Goal: Task Accomplishment & Management: Manage account settings

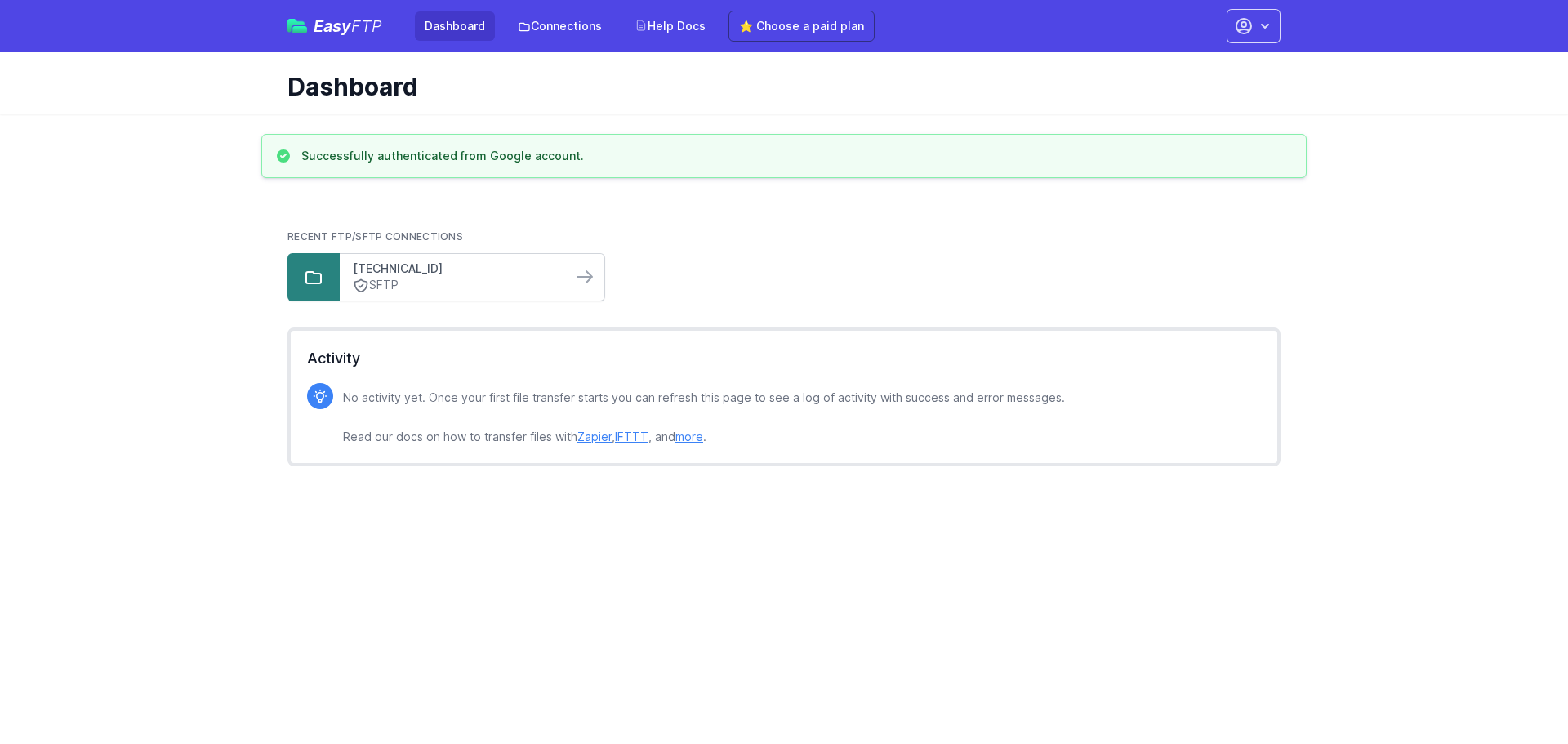
click at [504, 275] on link "[TECHNICAL_ID]" at bounding box center [455, 269] width 206 height 16
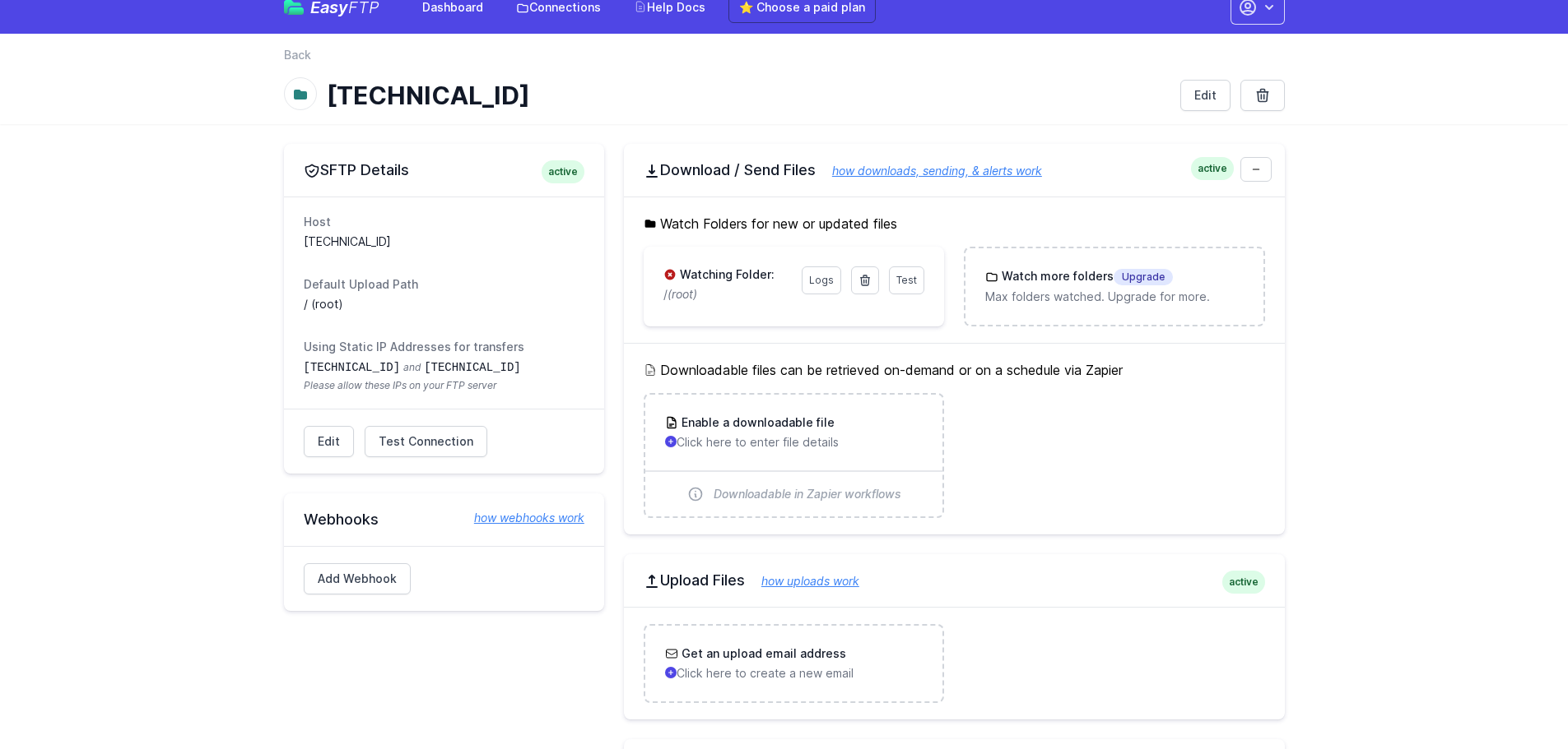
scroll to position [17, 0]
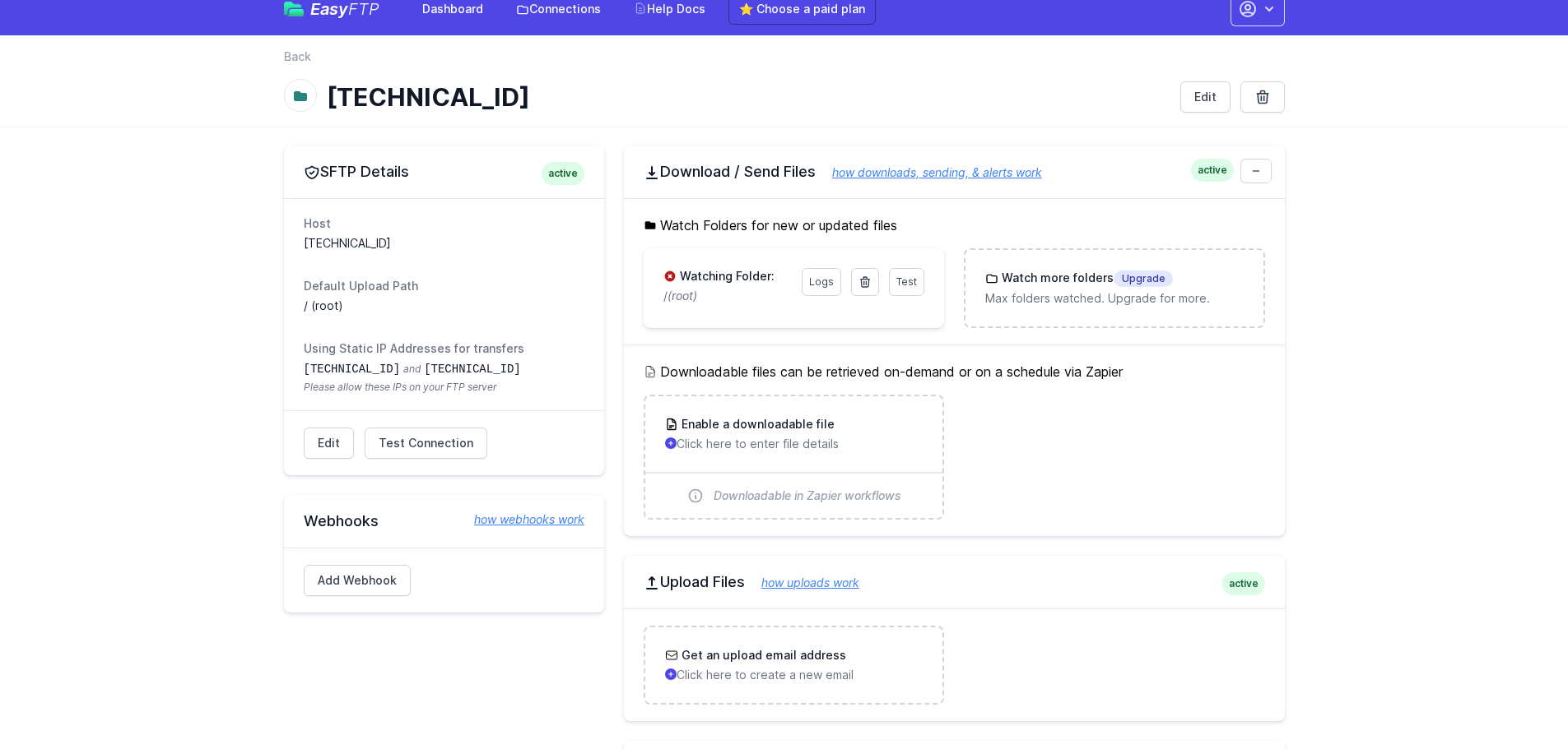
click at [299, 428] on div "Edit Test Connection Results Please address issues below and test again. Contac…" at bounding box center [444, 442] width 320 height 65
click at [323, 442] on link "Edit" at bounding box center [328, 443] width 50 height 31
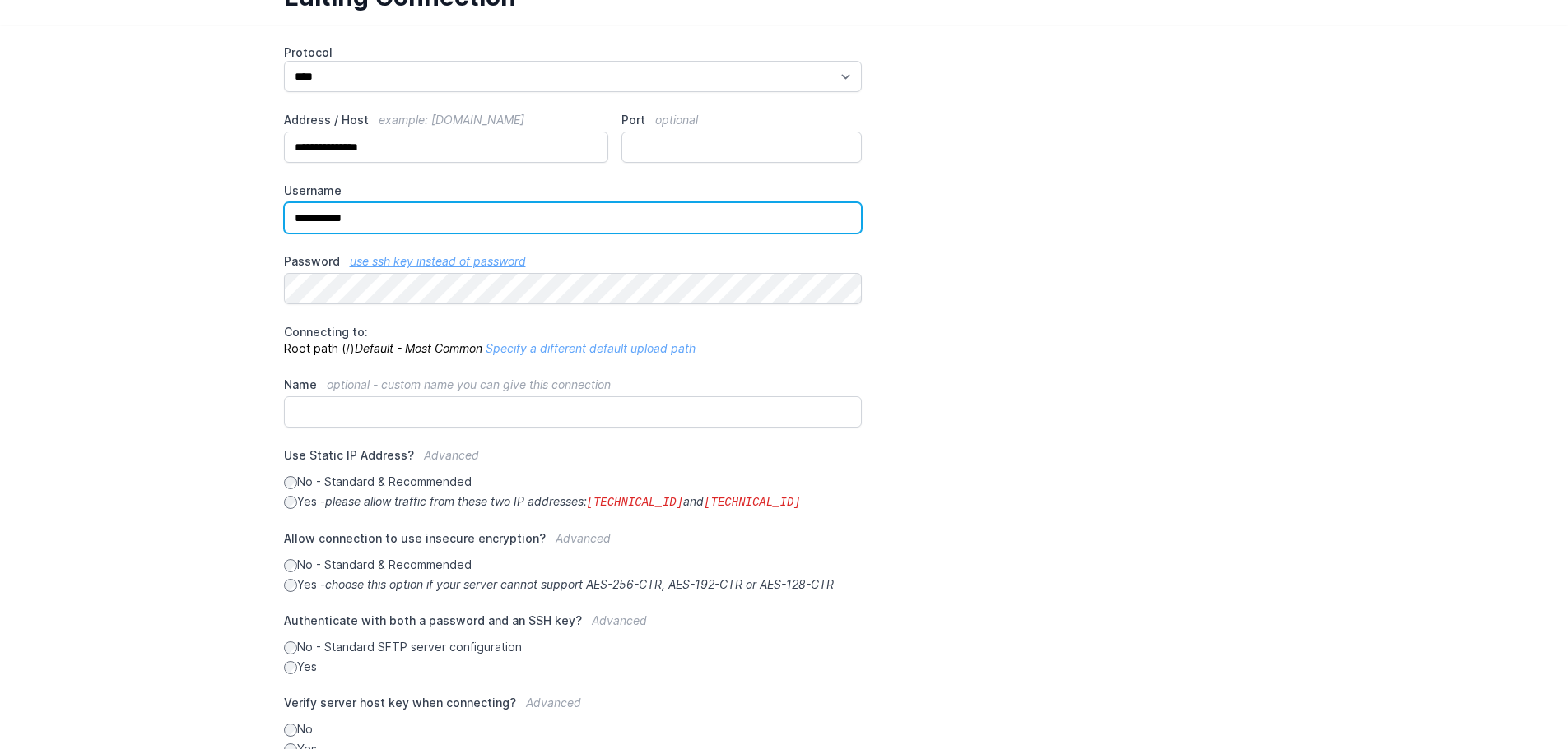
scroll to position [82, 0]
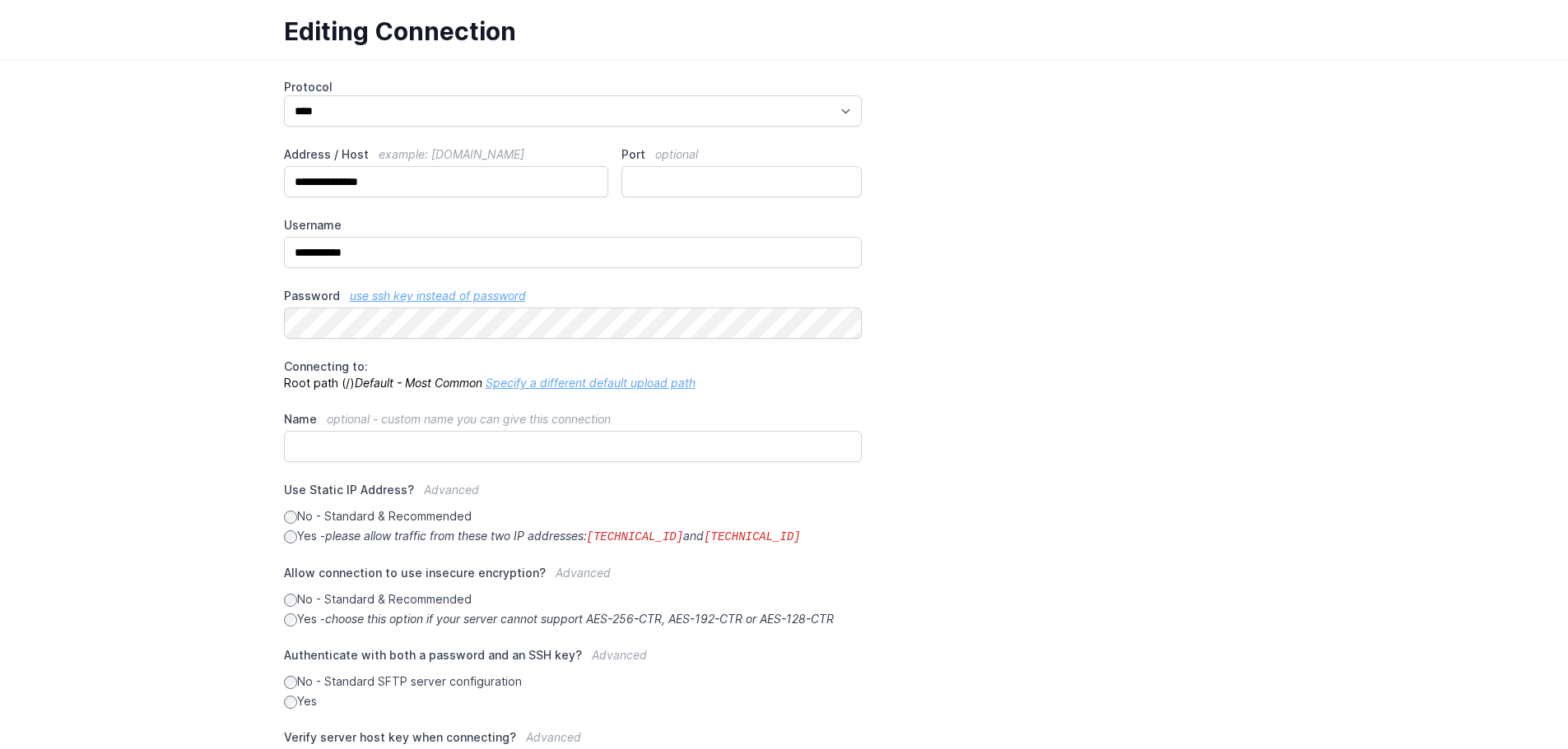
drag, startPoint x: 1111, startPoint y: 263, endPoint x: 1096, endPoint y: 251, distance: 19.2
click at [1111, 263] on div "**********" at bounding box center [784, 436] width 1000 height 713
drag, startPoint x: 137, startPoint y: 368, endPoint x: 158, endPoint y: 369, distance: 21.0
click at [137, 369] on main "**********" at bounding box center [784, 481] width 1568 height 843
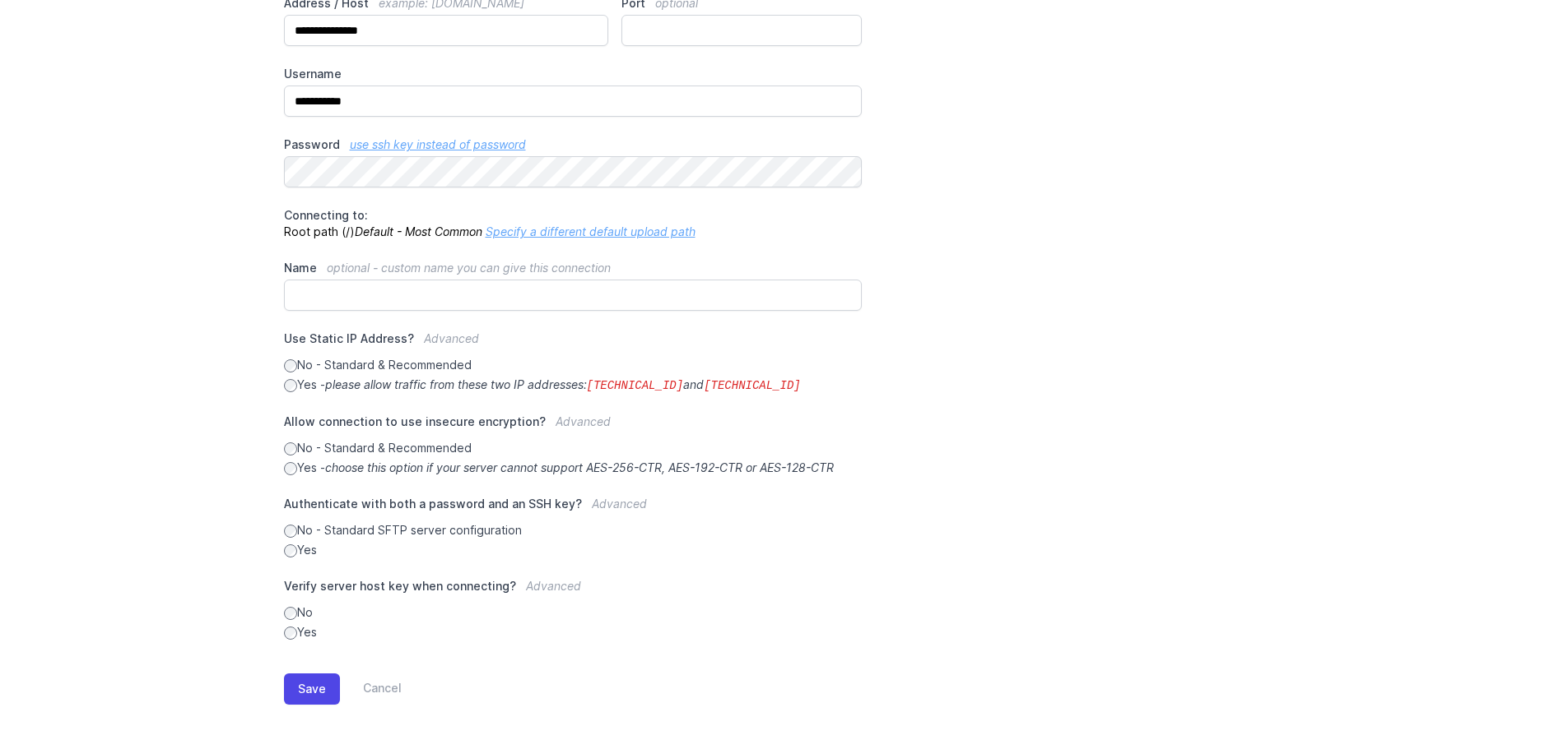
scroll to position [235, 0]
click at [304, 689] on button "Save" at bounding box center [311, 687] width 56 height 31
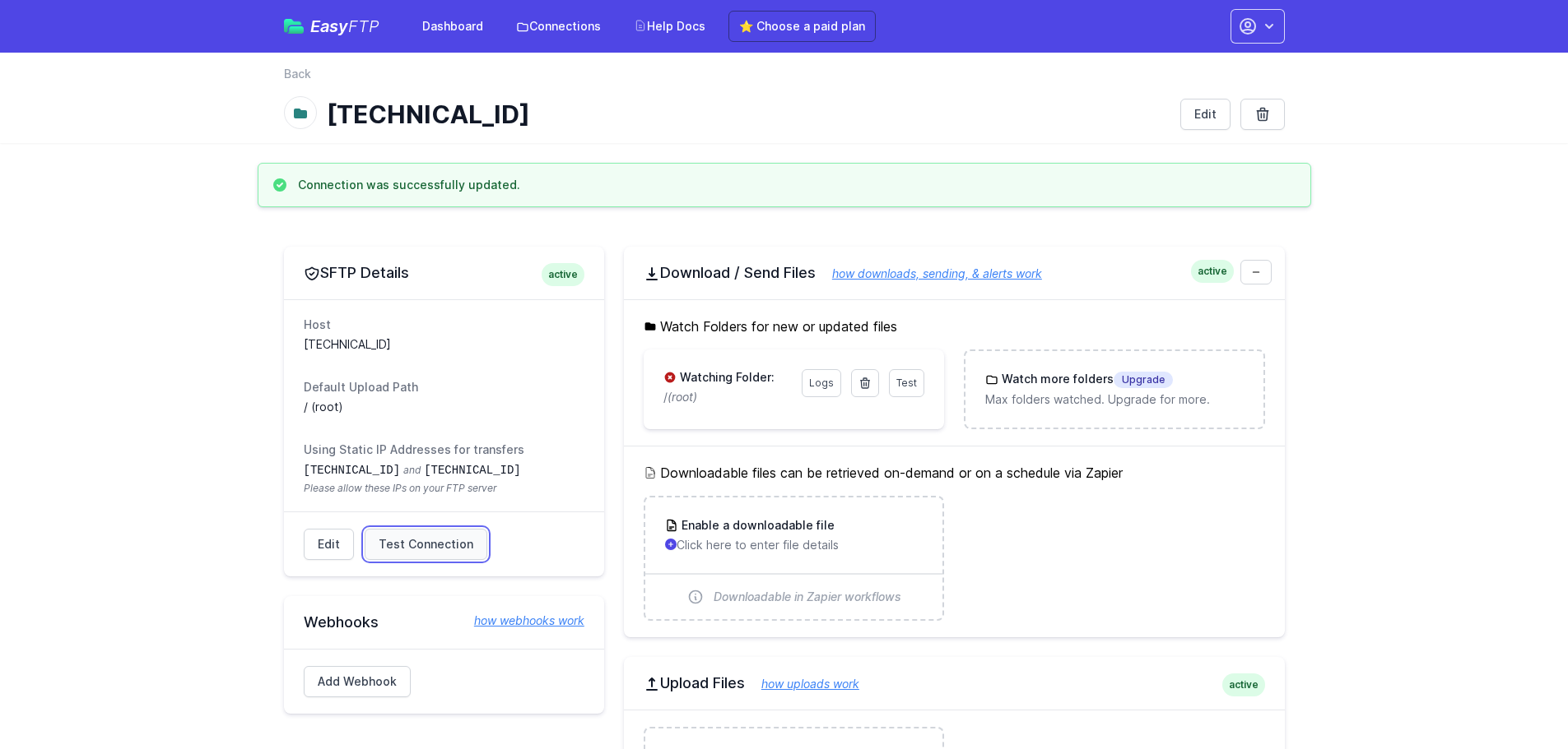
click at [418, 545] on span "Test Connection" at bounding box center [425, 544] width 94 height 16
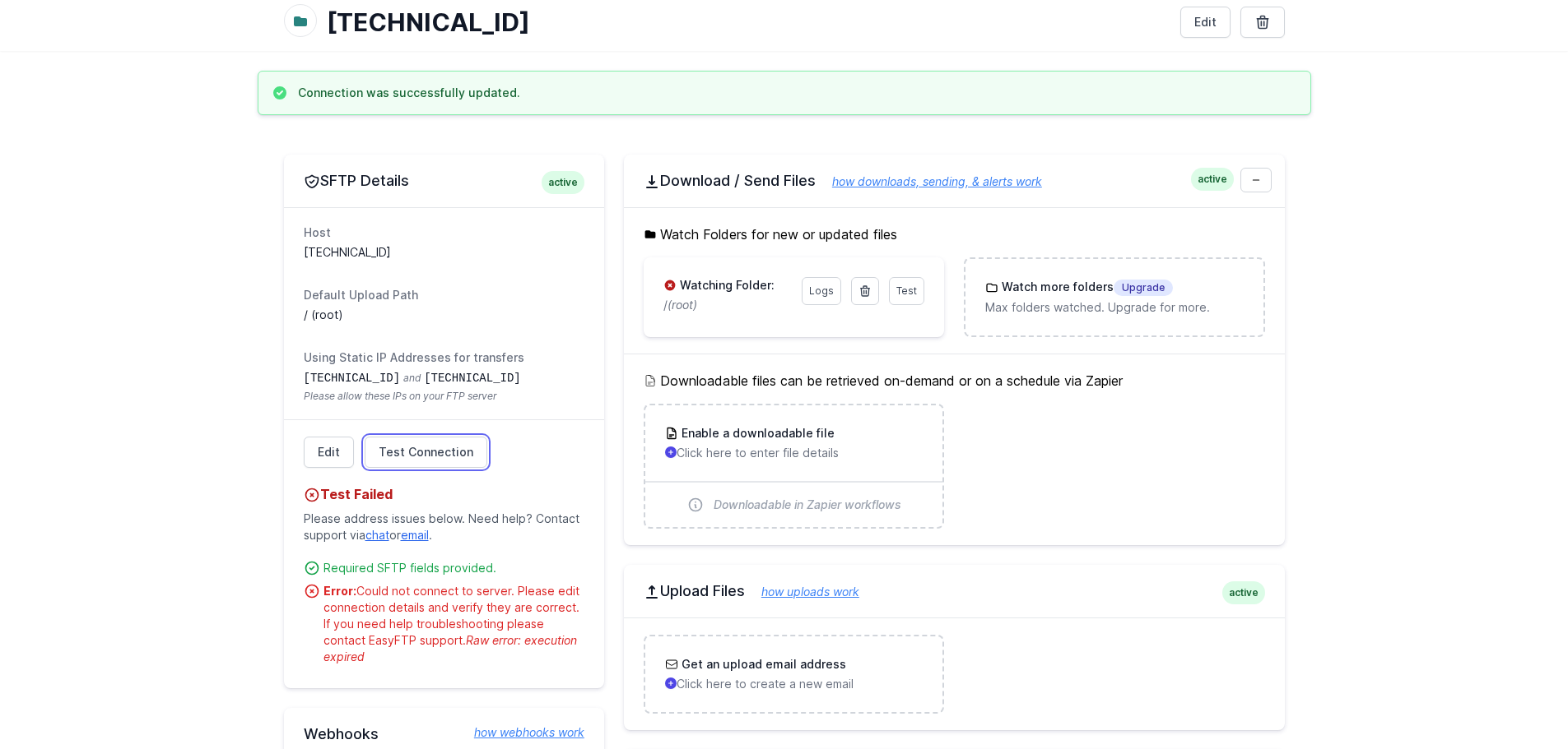
scroll to position [82, 0]
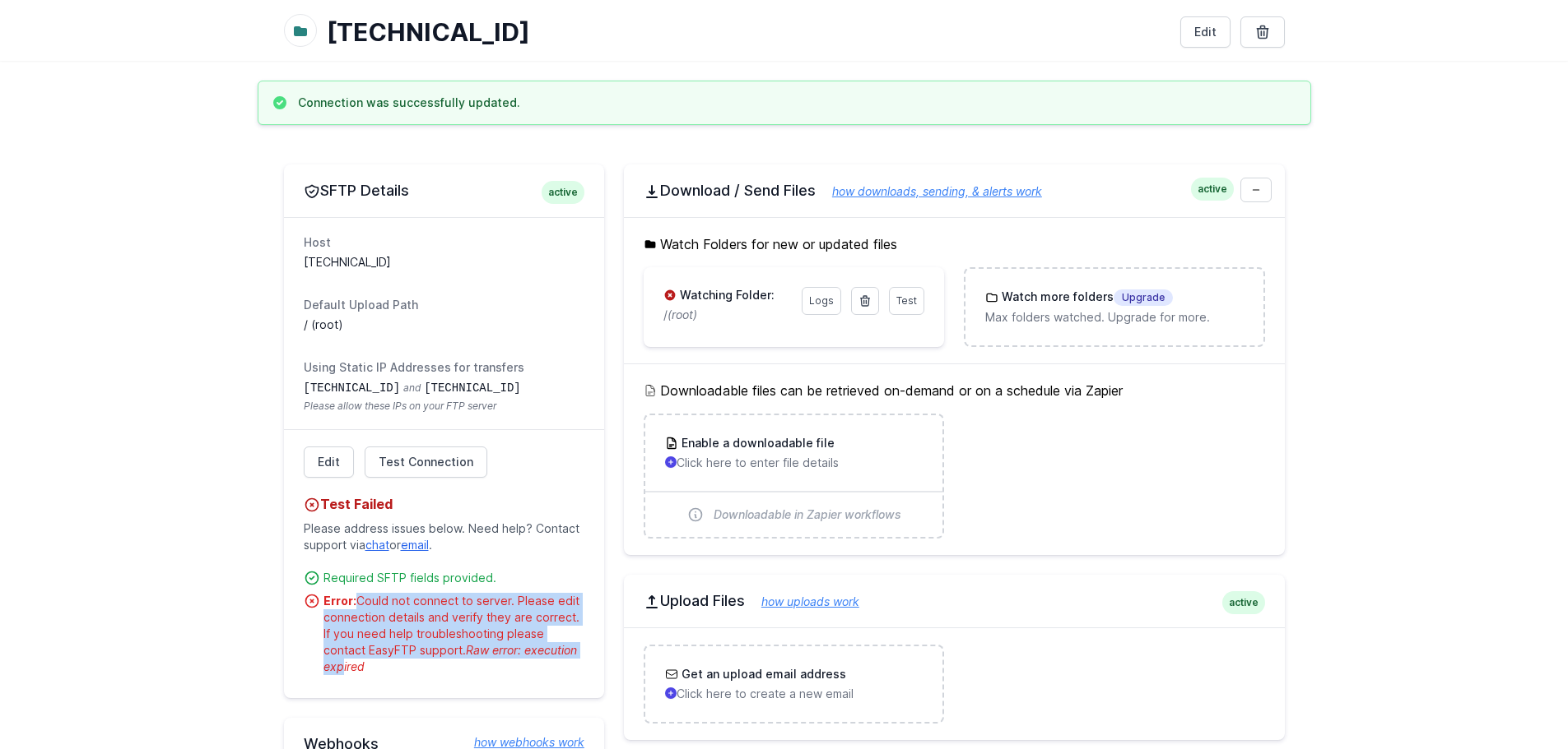
drag, startPoint x: 355, startPoint y: 595, endPoint x: 553, endPoint y: 649, distance: 205.2
click at [552, 649] on div "Error: Could not connect to server. Please edit connection details and verify t…" at bounding box center [453, 634] width 261 height 82
click at [553, 649] on span "Raw error: execution expired" at bounding box center [449, 658] width 254 height 30
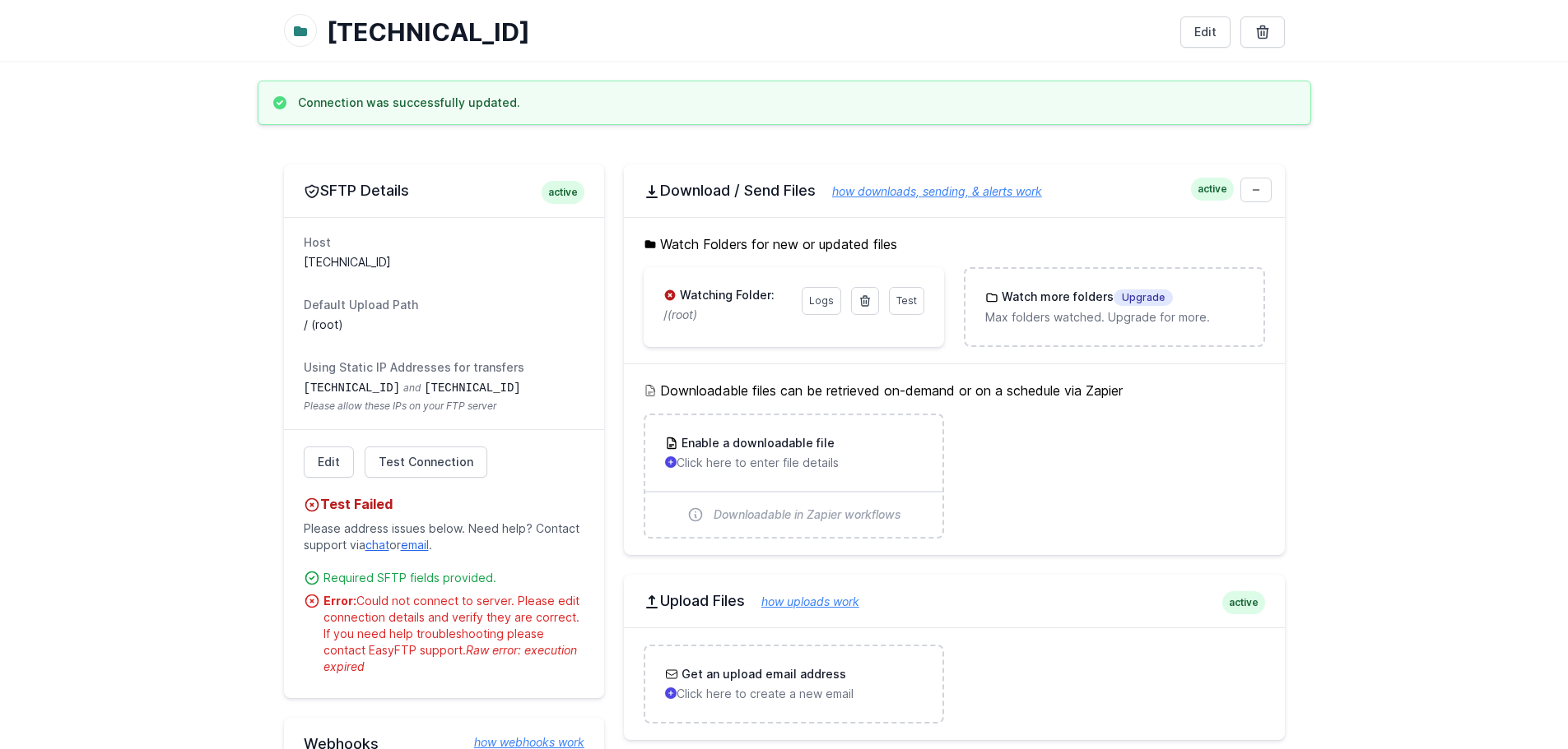
click at [553, 649] on span "Raw error: execution expired" at bounding box center [449, 658] width 254 height 30
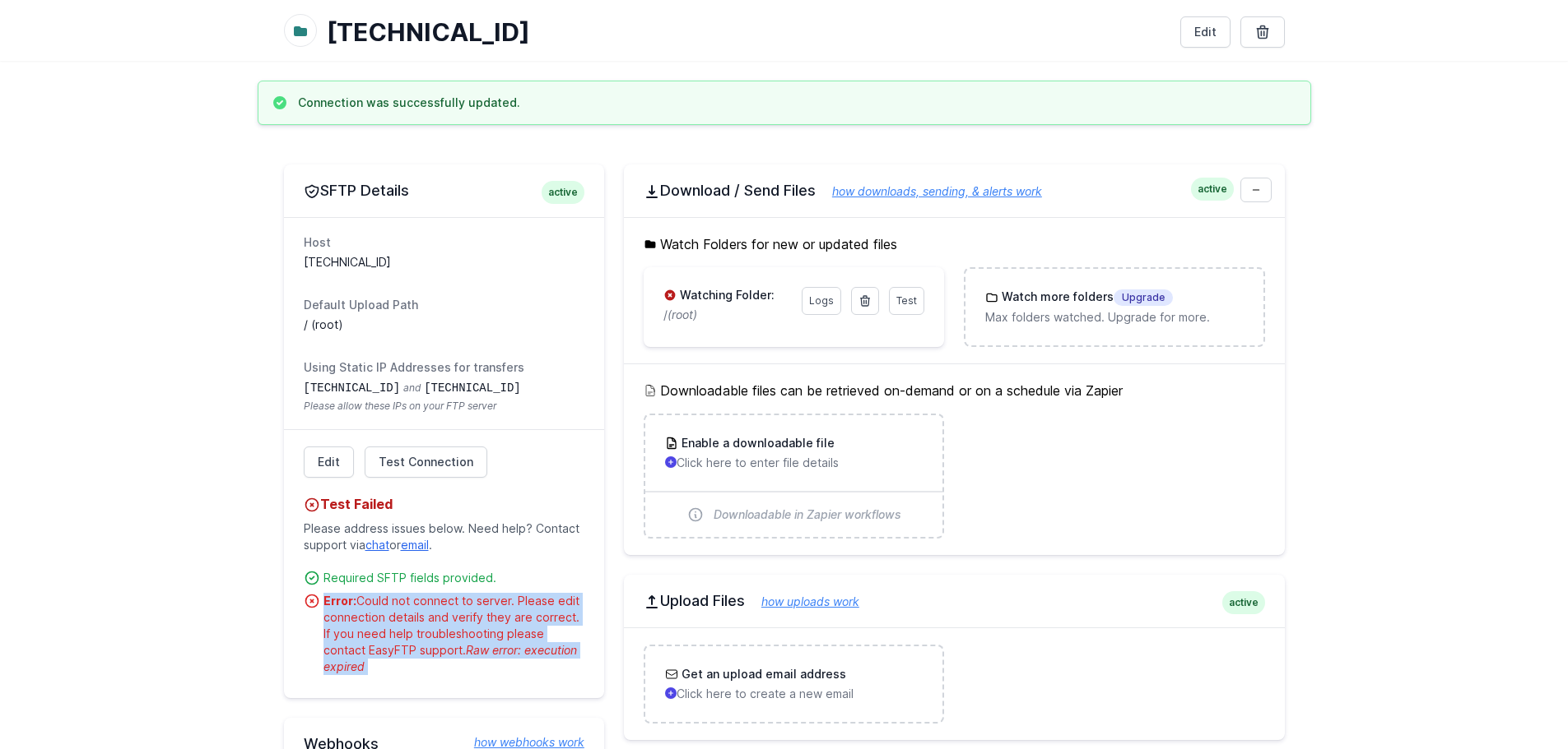
click at [553, 649] on span "Raw error: execution expired" at bounding box center [449, 658] width 254 height 30
click at [567, 649] on span "Raw error: execution expired" at bounding box center [449, 658] width 254 height 30
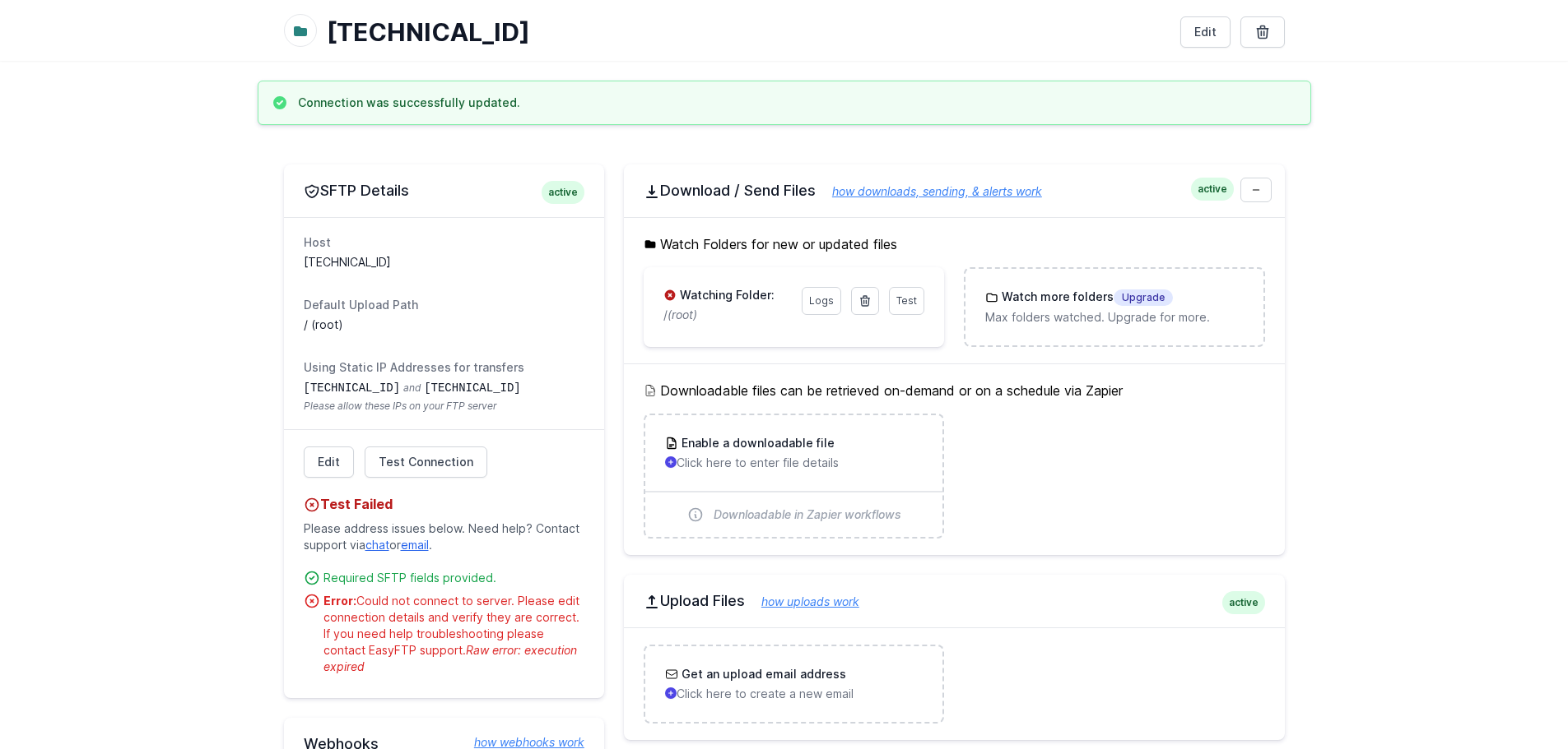
drag, startPoint x: 578, startPoint y: 654, endPoint x: 470, endPoint y: 645, distance: 108.4
click at [467, 645] on span "Raw error: execution expired" at bounding box center [449, 658] width 254 height 30
click at [477, 648] on span "Raw error: execution expired" at bounding box center [449, 658] width 254 height 30
drag, startPoint x: 428, startPoint y: 649, endPoint x: 566, endPoint y: 657, distance: 138.2
click at [595, 661] on div "Edit Test Connection Test Failed Please address issues below. Need help? Contac…" at bounding box center [444, 564] width 320 height 269
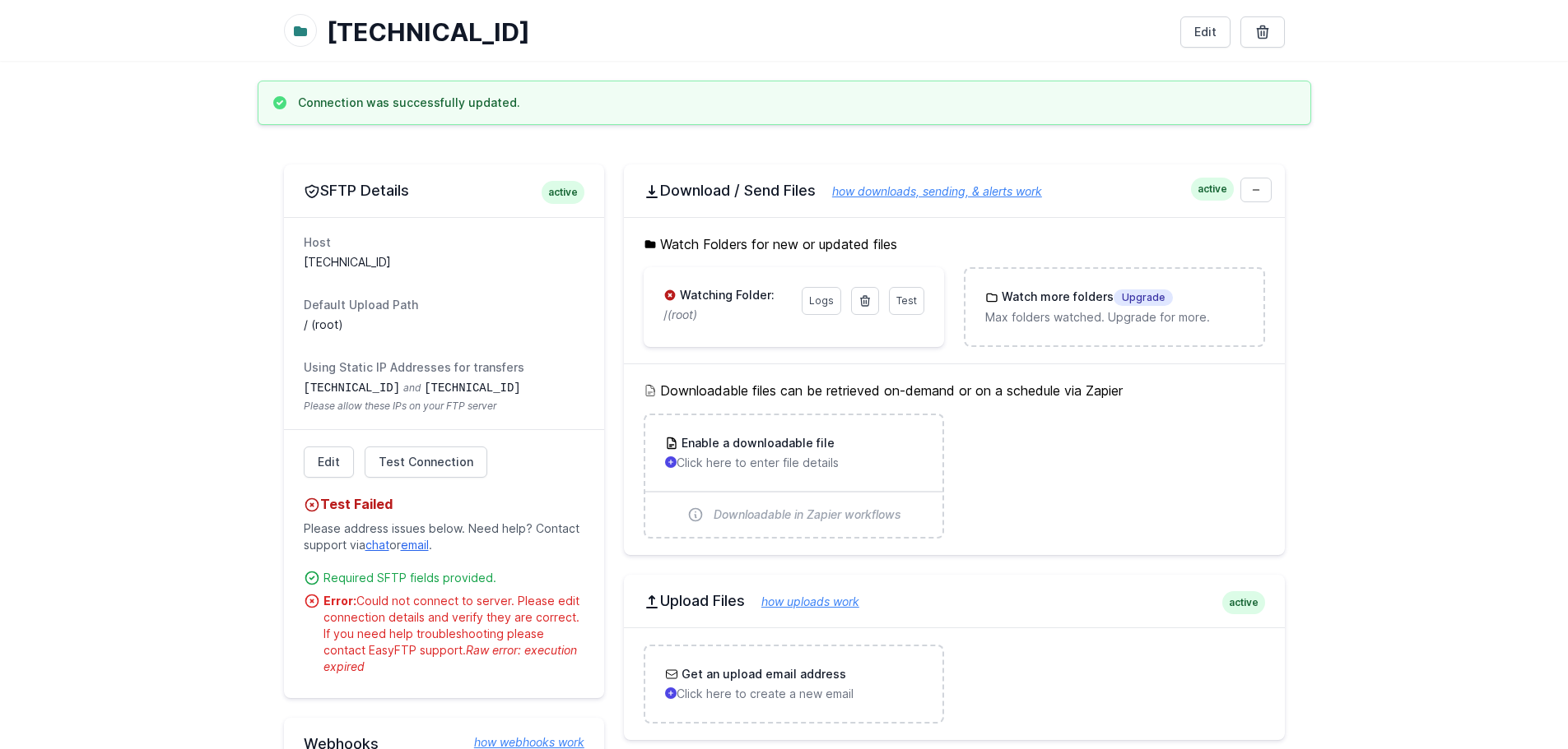
click at [521, 651] on span "Raw error: execution expired" at bounding box center [449, 658] width 254 height 30
drag, startPoint x: 578, startPoint y: 652, endPoint x: 425, endPoint y: 648, distance: 153.1
click at [425, 648] on div "Error: Could not connect to server. Please edit connection details and verify t…" at bounding box center [453, 634] width 261 height 82
copy span "Raw error: execution expired"
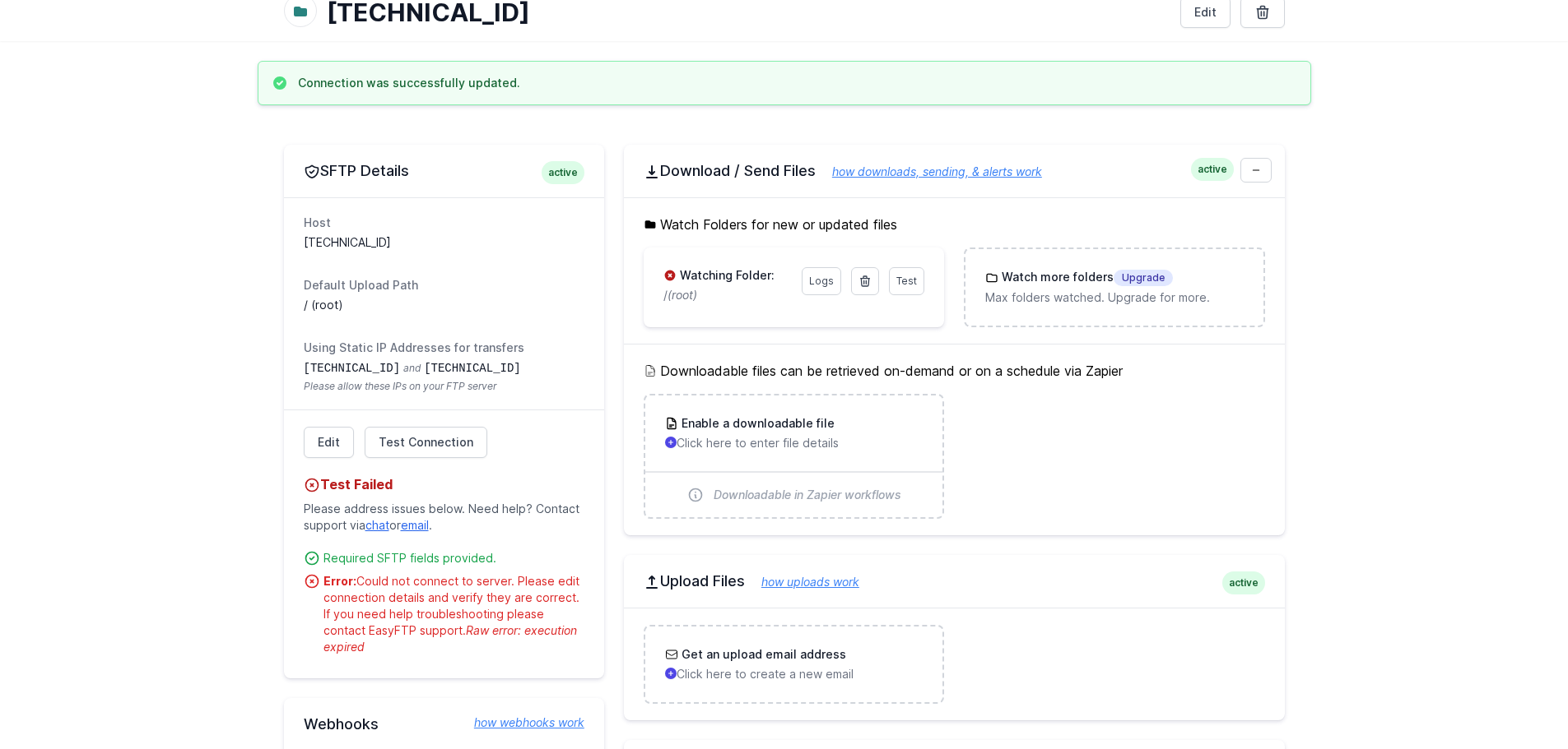
scroll to position [101, 0]
